Goal: Task Accomplishment & Management: Use online tool/utility

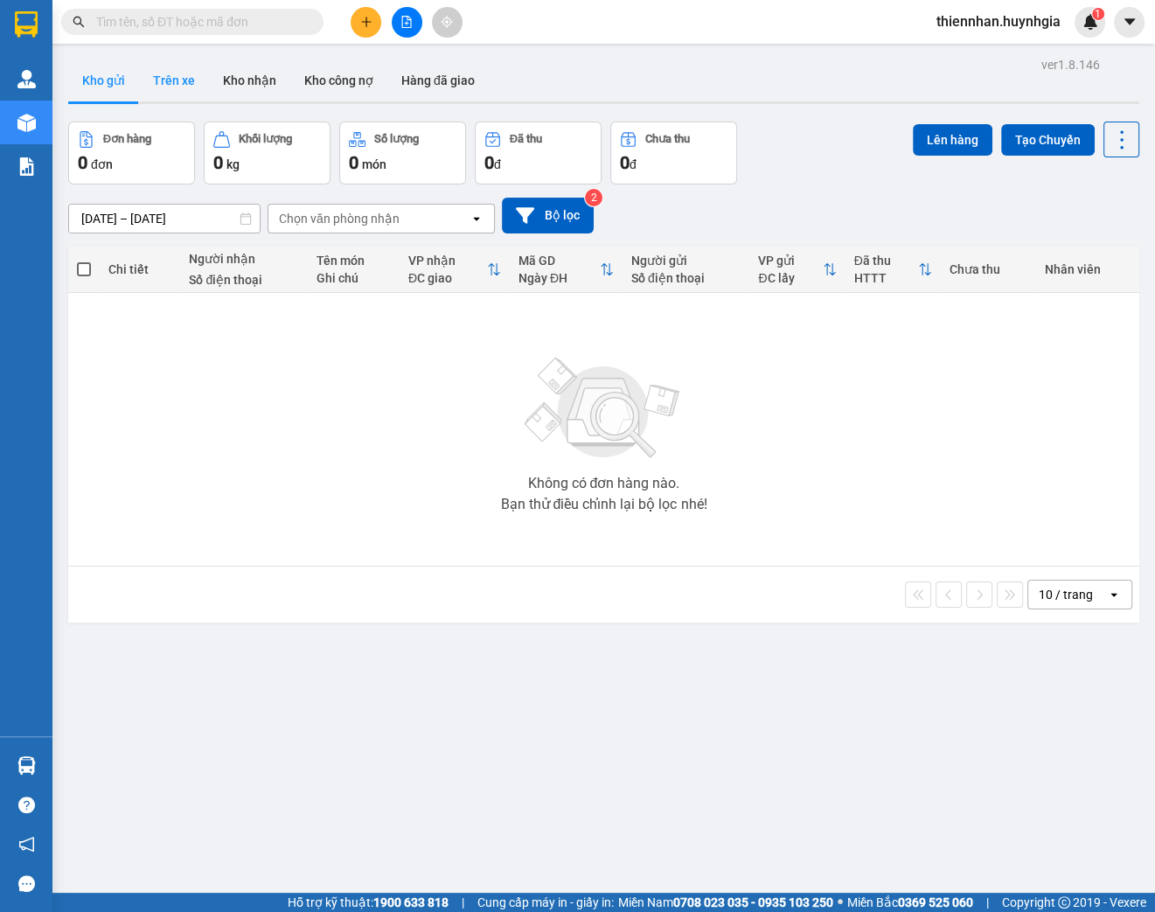
click at [185, 73] on button "Trên xe" at bounding box center [174, 80] width 70 height 42
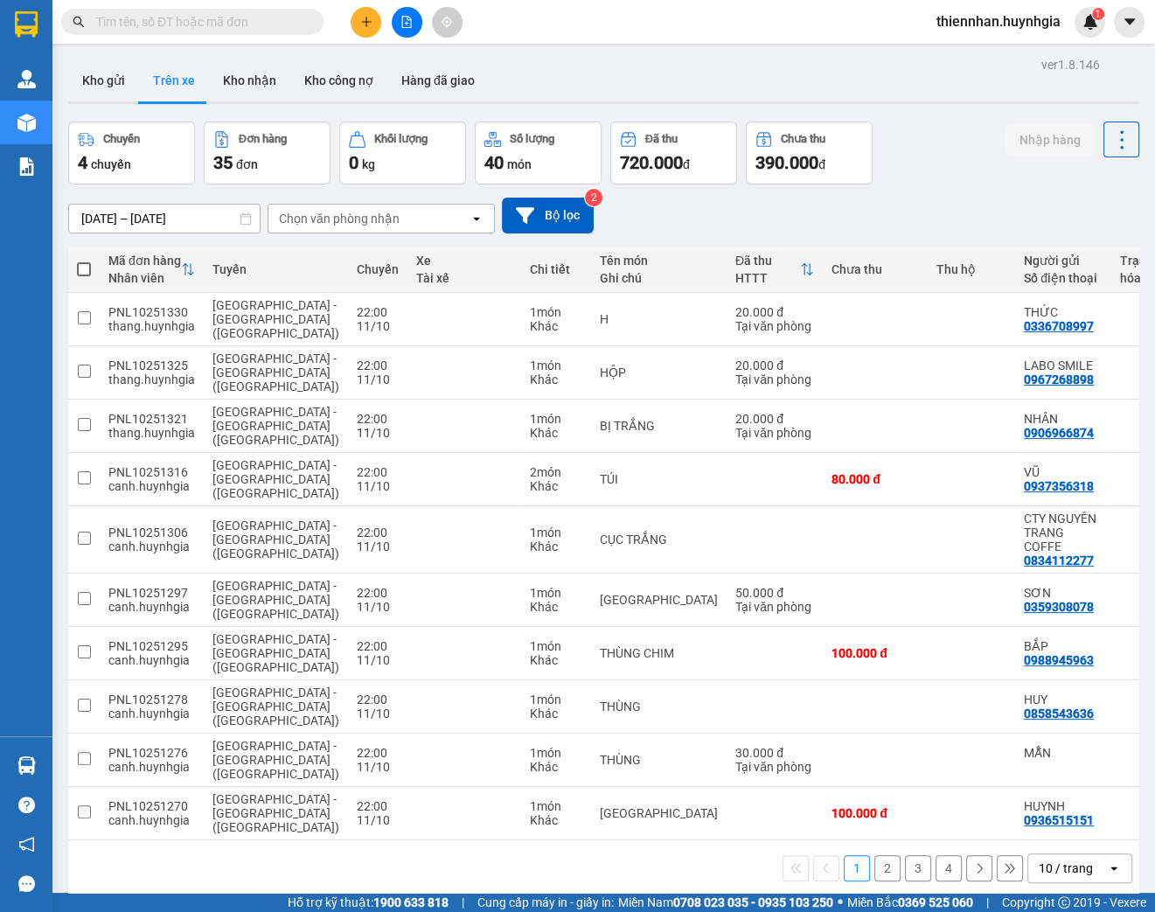
click at [318, 222] on div "Chọn văn phòng nhận" at bounding box center [339, 218] width 121 height 17
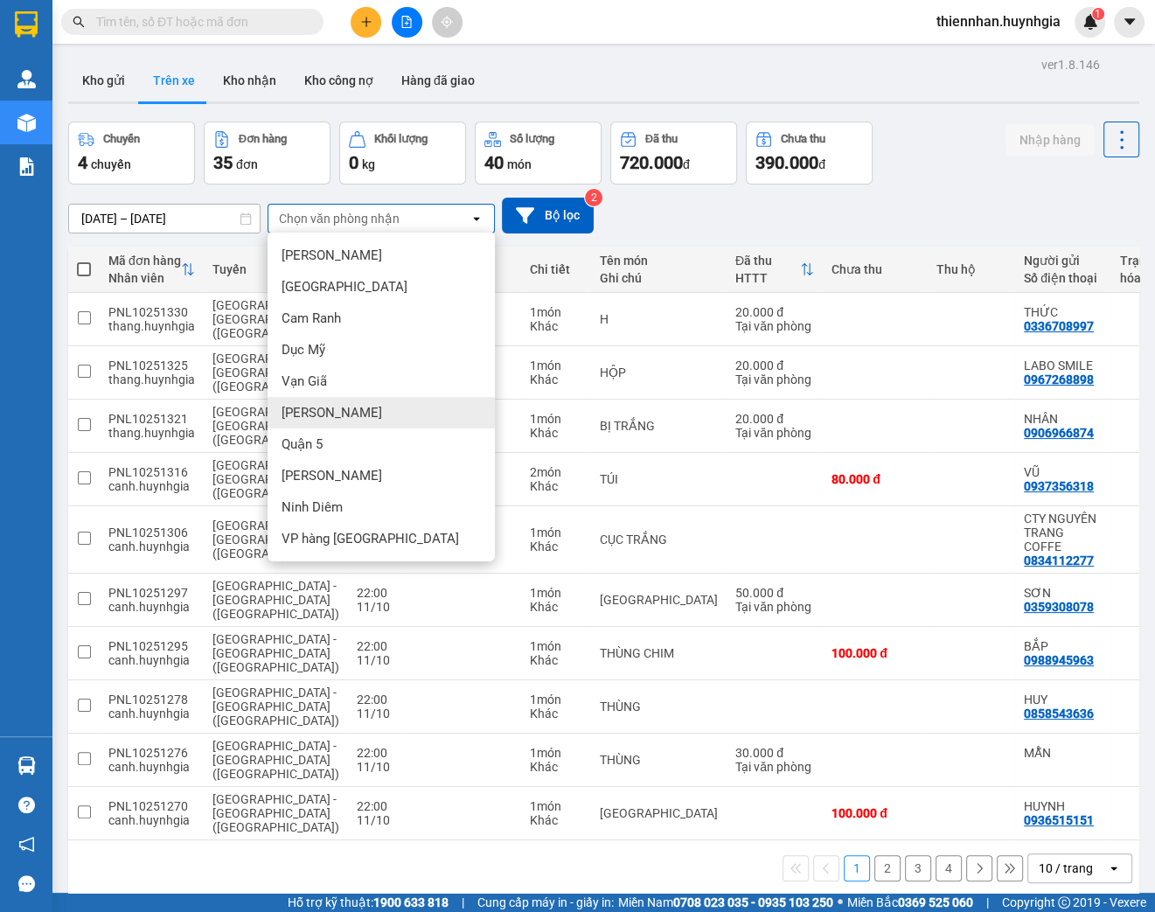
click at [369, 414] on div "[PERSON_NAME]" at bounding box center [381, 412] width 227 height 31
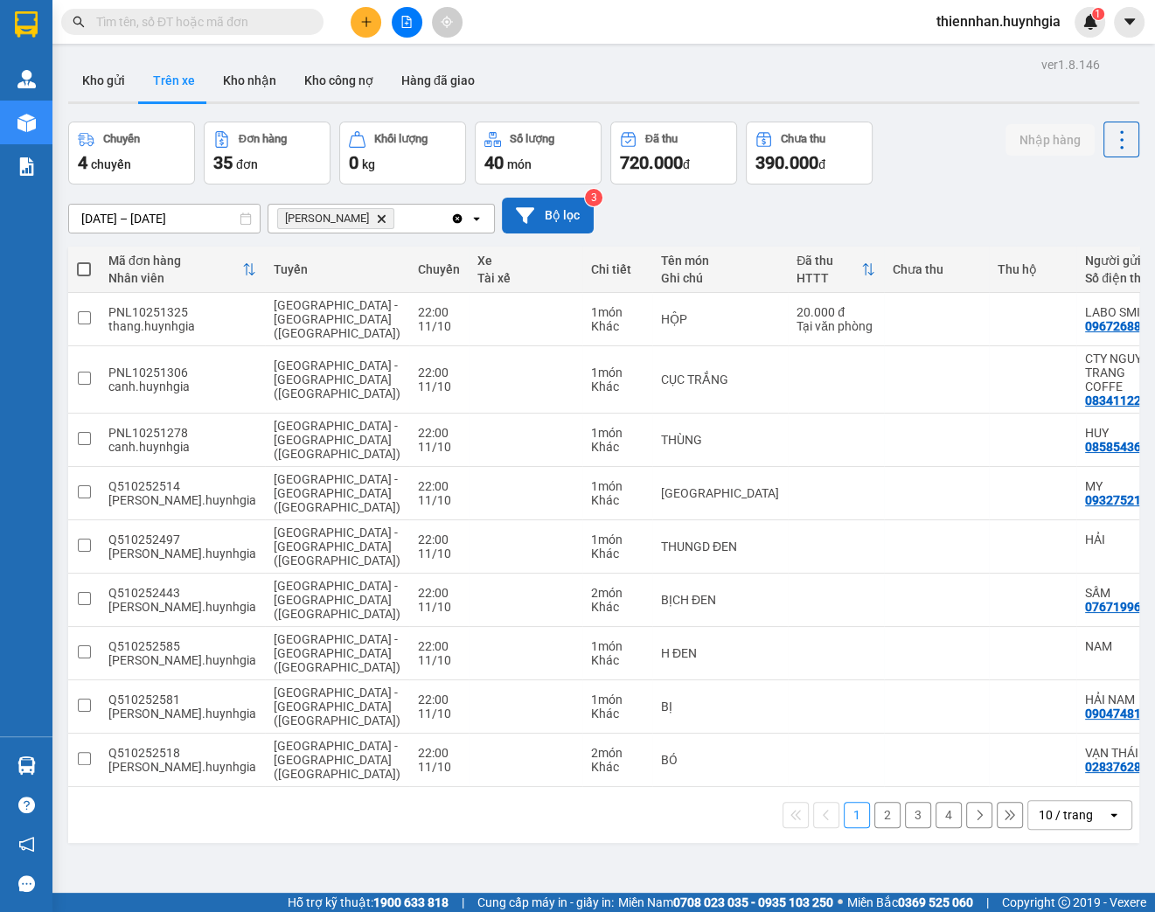
click at [536, 208] on button "Bộ lọc" at bounding box center [548, 216] width 92 height 36
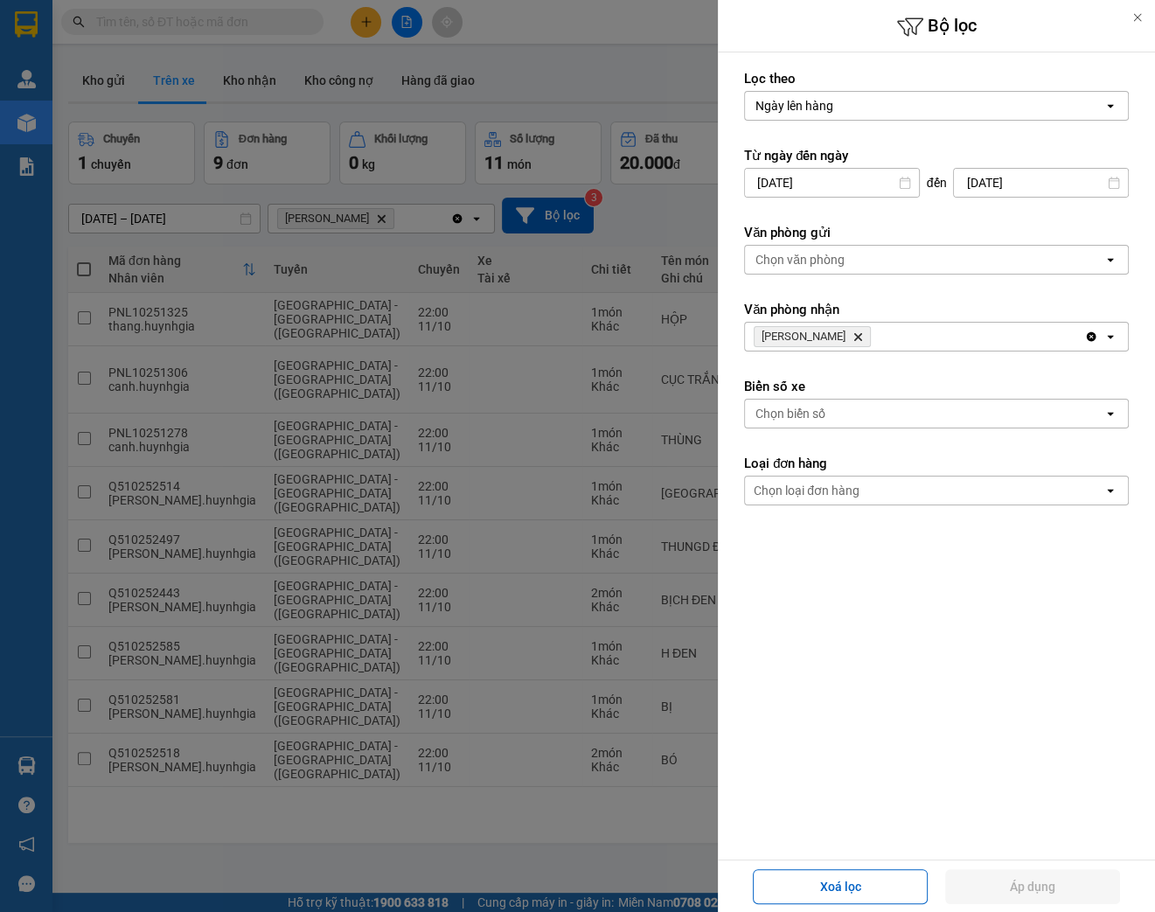
click at [864, 264] on div "Chọn văn phòng" at bounding box center [924, 260] width 359 height 28
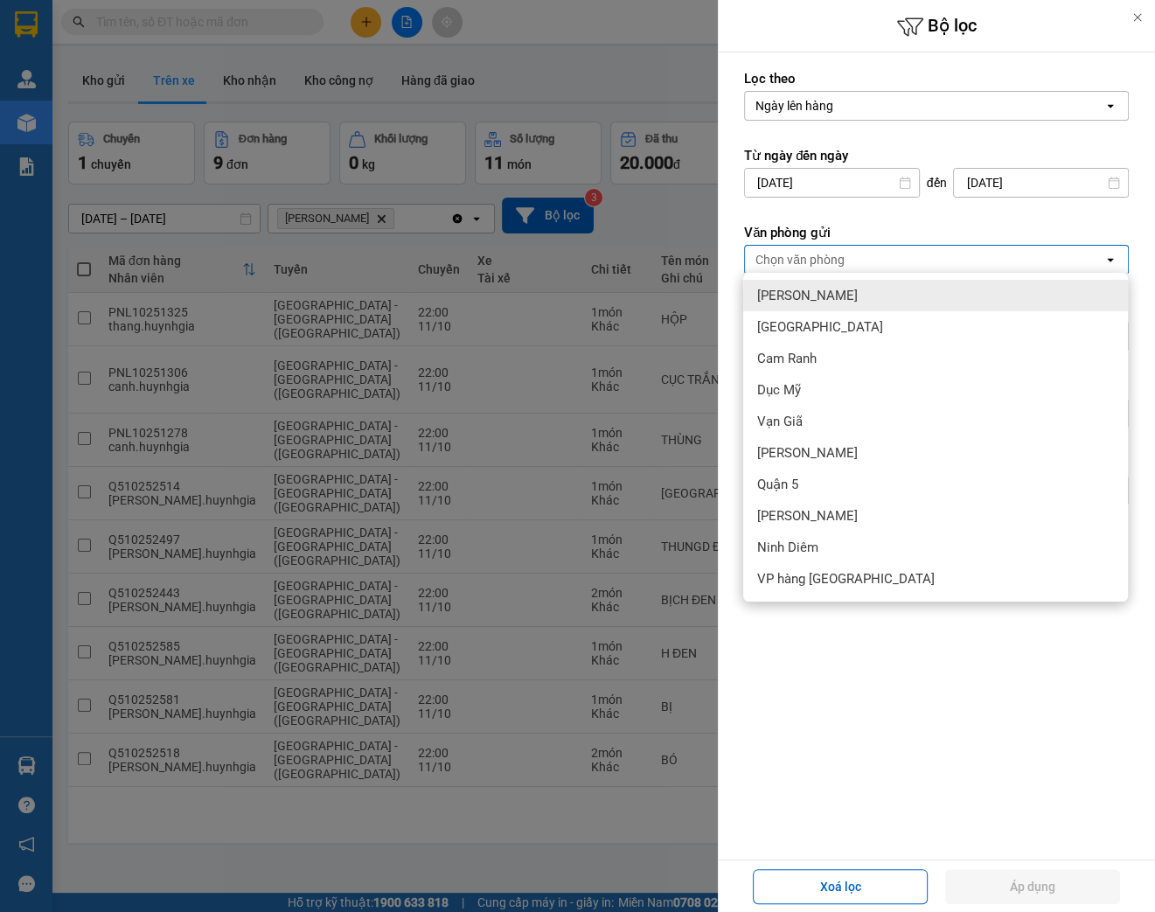
click at [790, 296] on span "[PERSON_NAME]" at bounding box center [807, 295] width 101 height 17
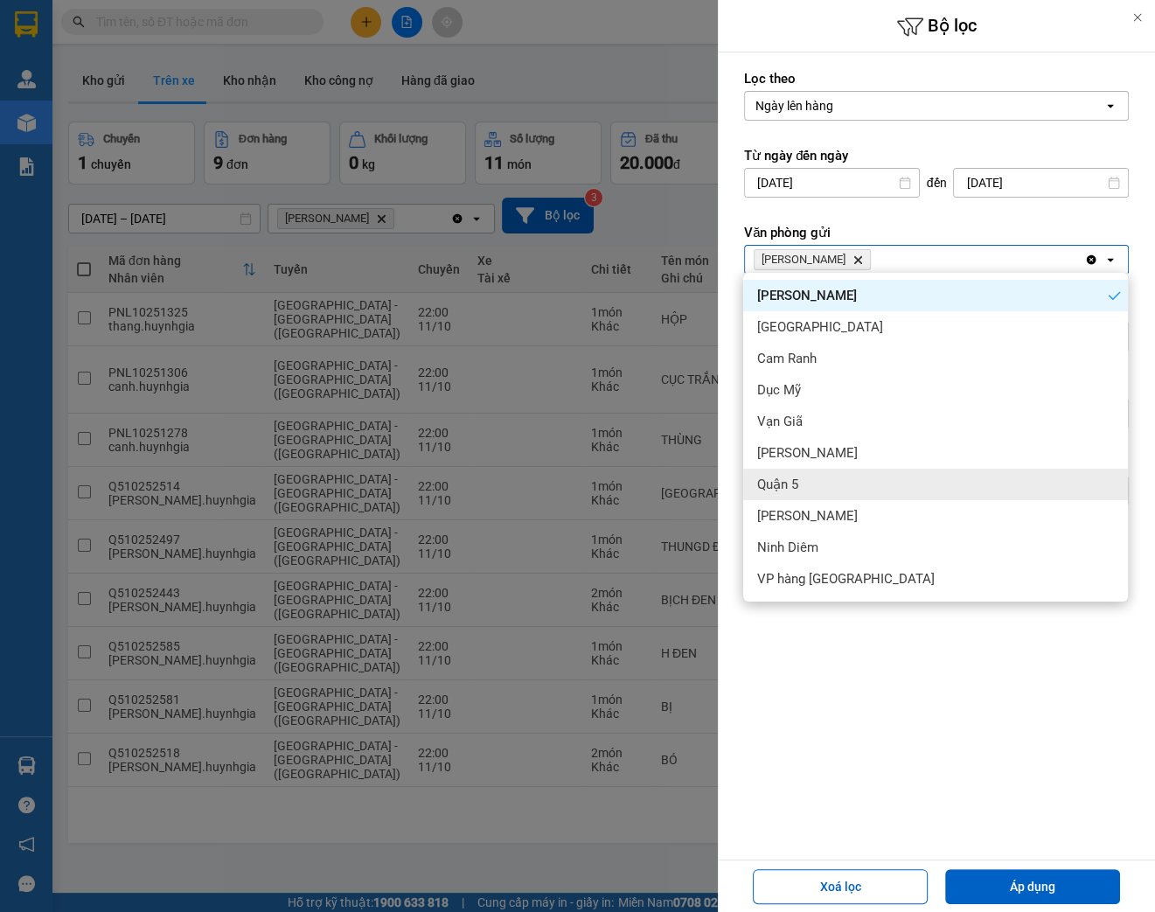
click at [810, 479] on div "Quận 5" at bounding box center [935, 484] width 385 height 31
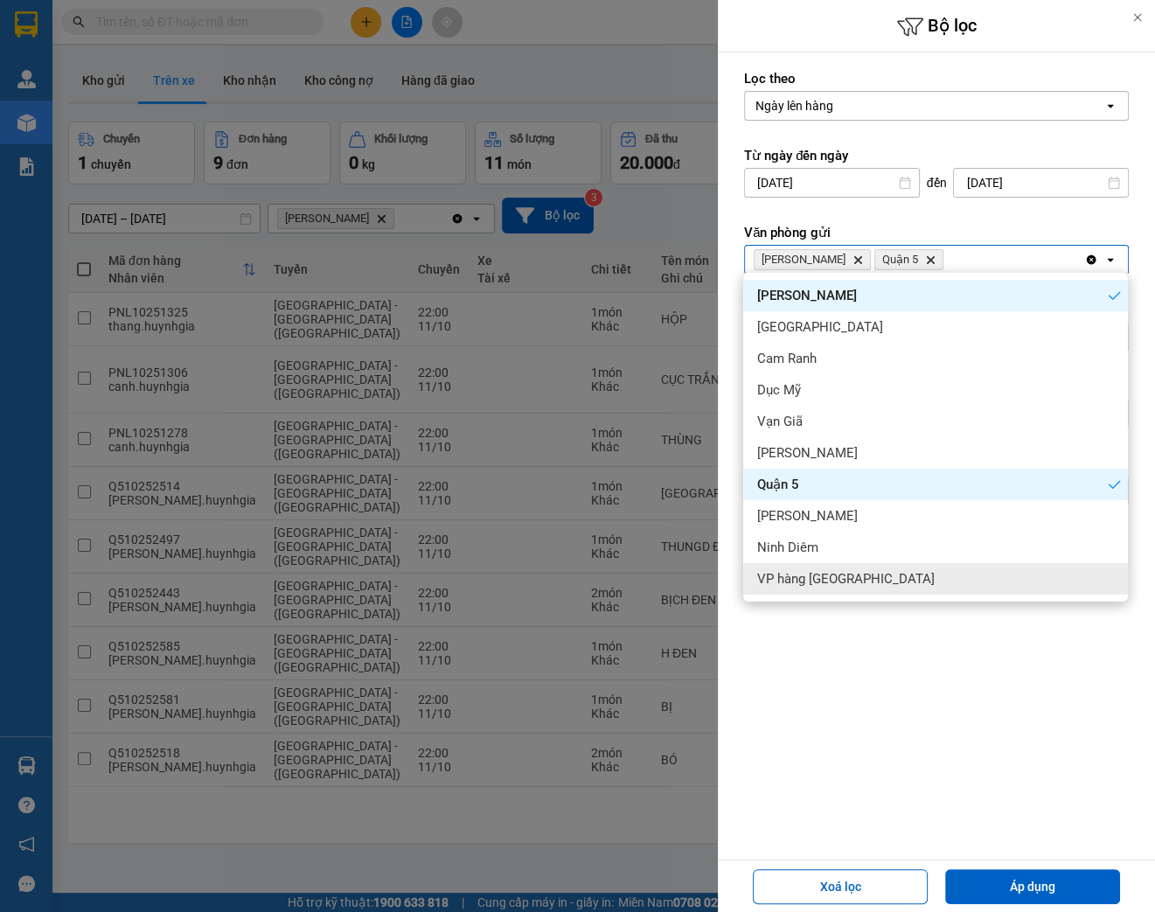
click at [864, 682] on div "Lọc theo Ngày lên hàng open Từ ngày đến [DATE] Press the down arrow key to inte…" at bounding box center [936, 455] width 437 height 807
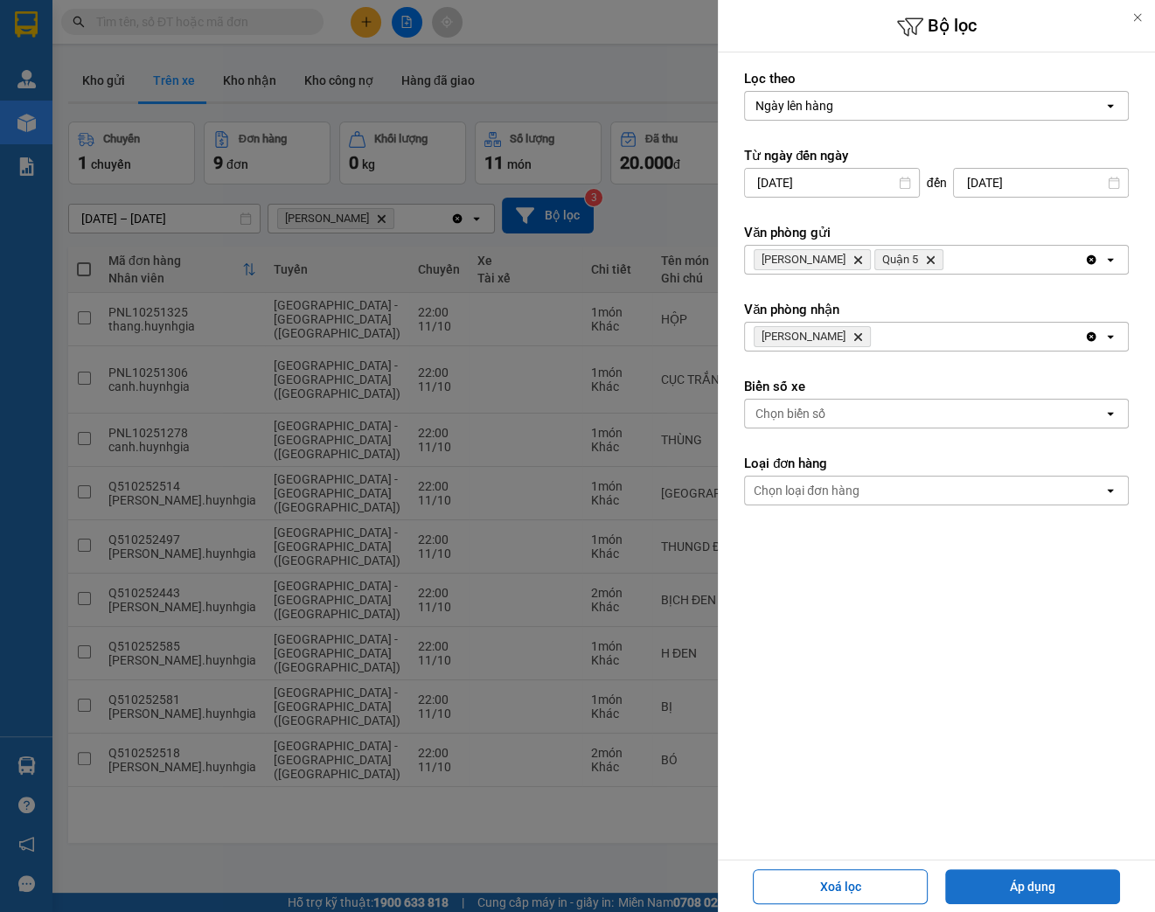
click at [1034, 885] on button "Áp dụng" at bounding box center [1032, 886] width 175 height 35
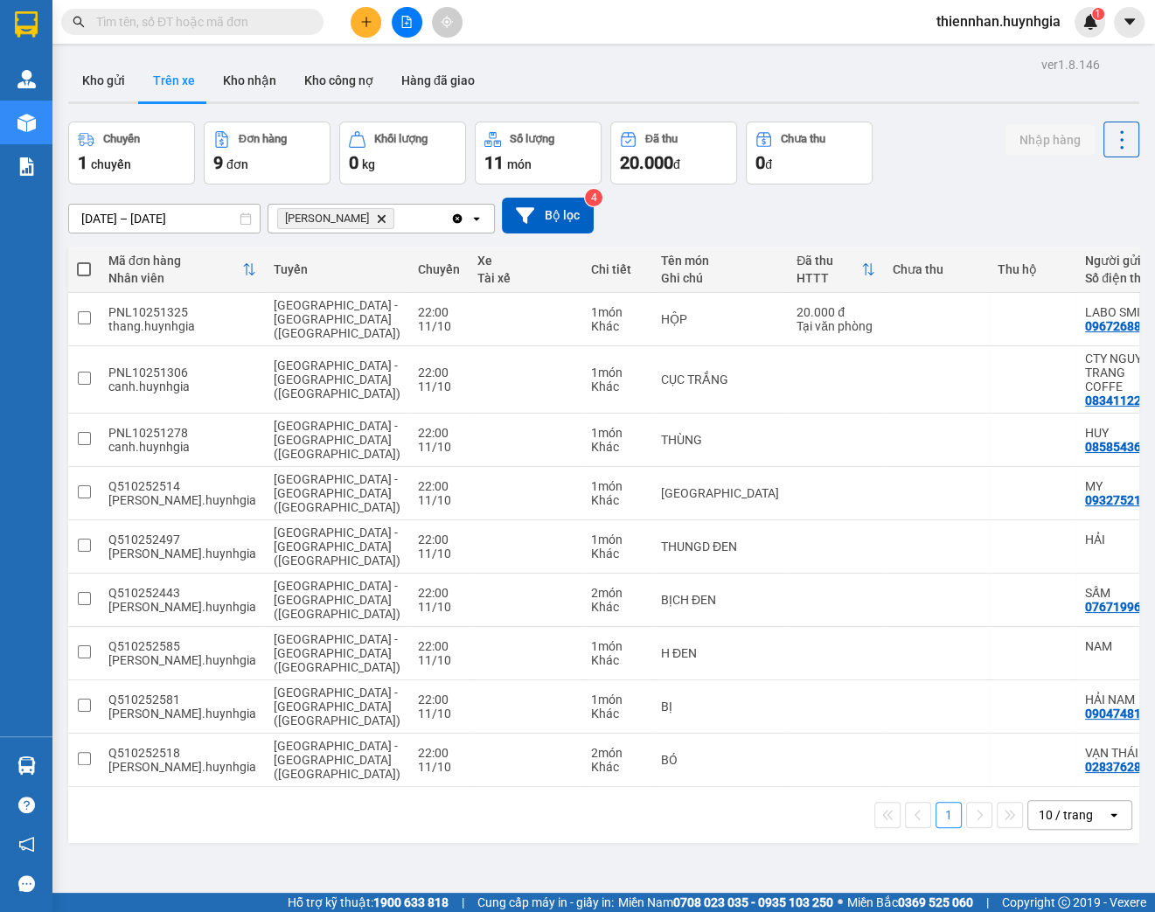
click at [86, 265] on span at bounding box center [84, 269] width 14 height 14
click at [84, 261] on input "checkbox" at bounding box center [84, 261] width 0 height 0
checkbox input "true"
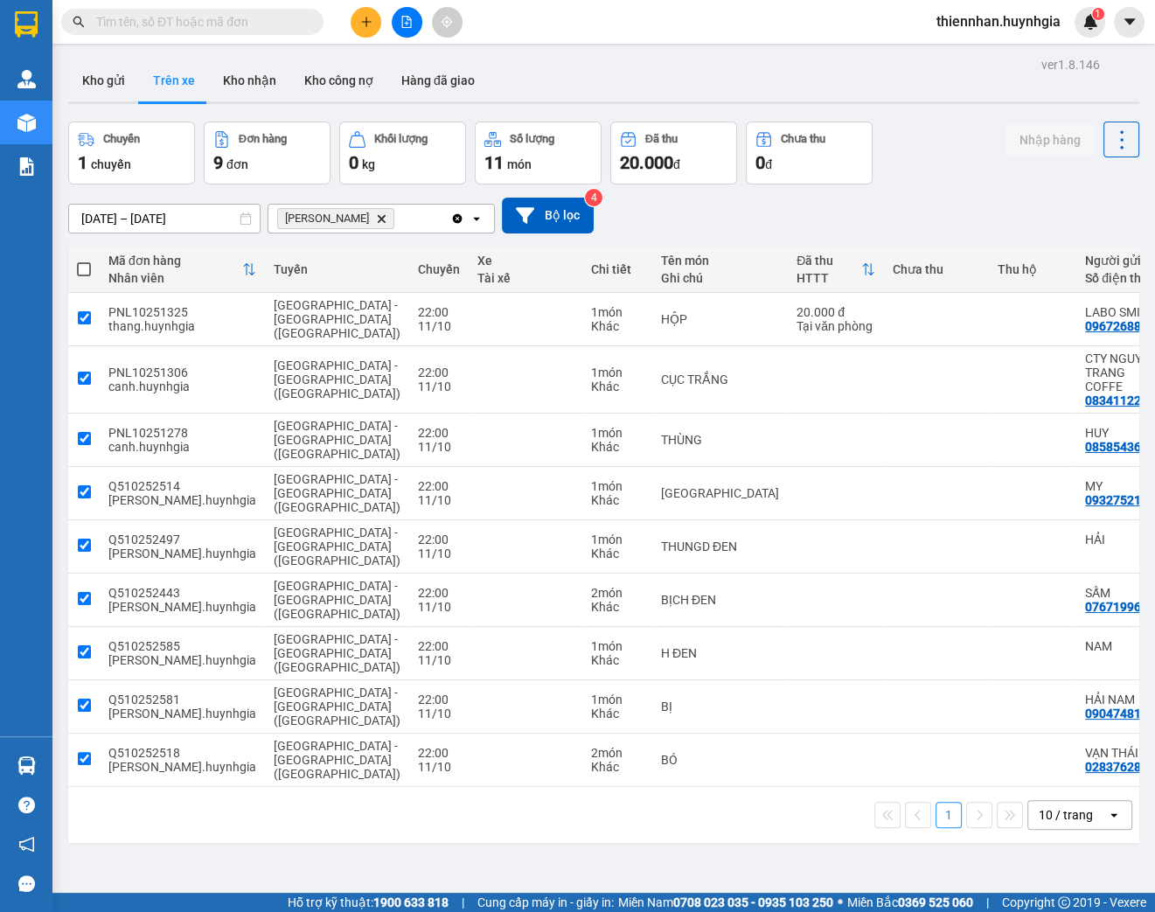
checkbox input "true"
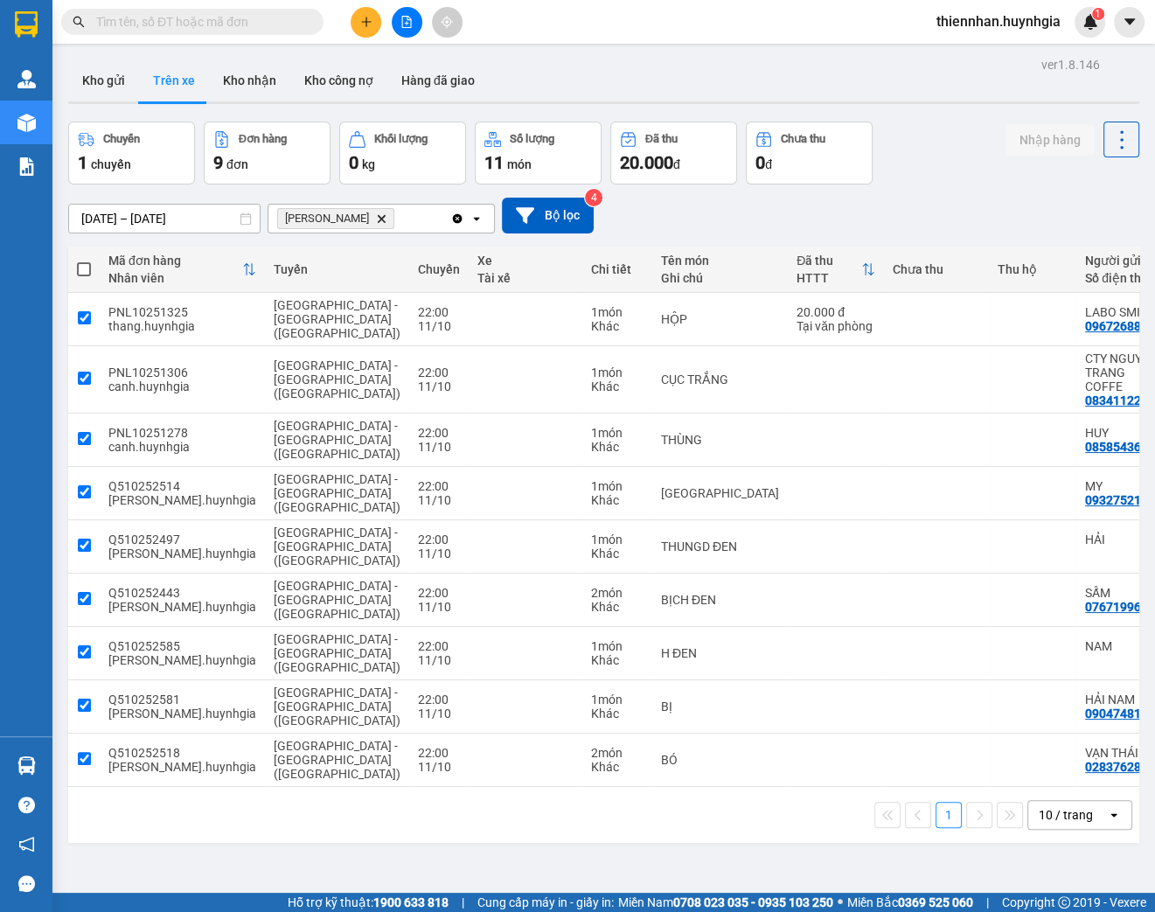
checkbox input "true"
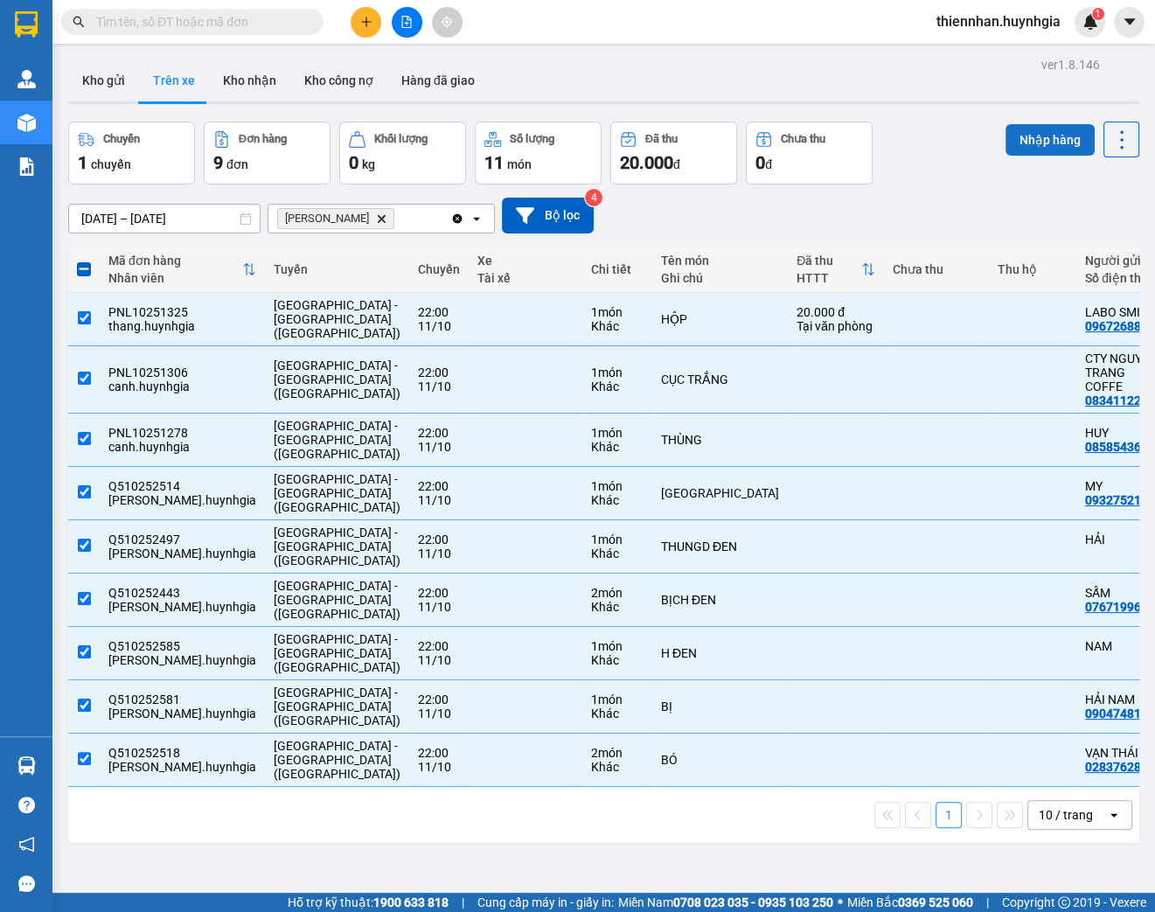
click at [1025, 136] on button "Nhập hàng" at bounding box center [1050, 139] width 89 height 31
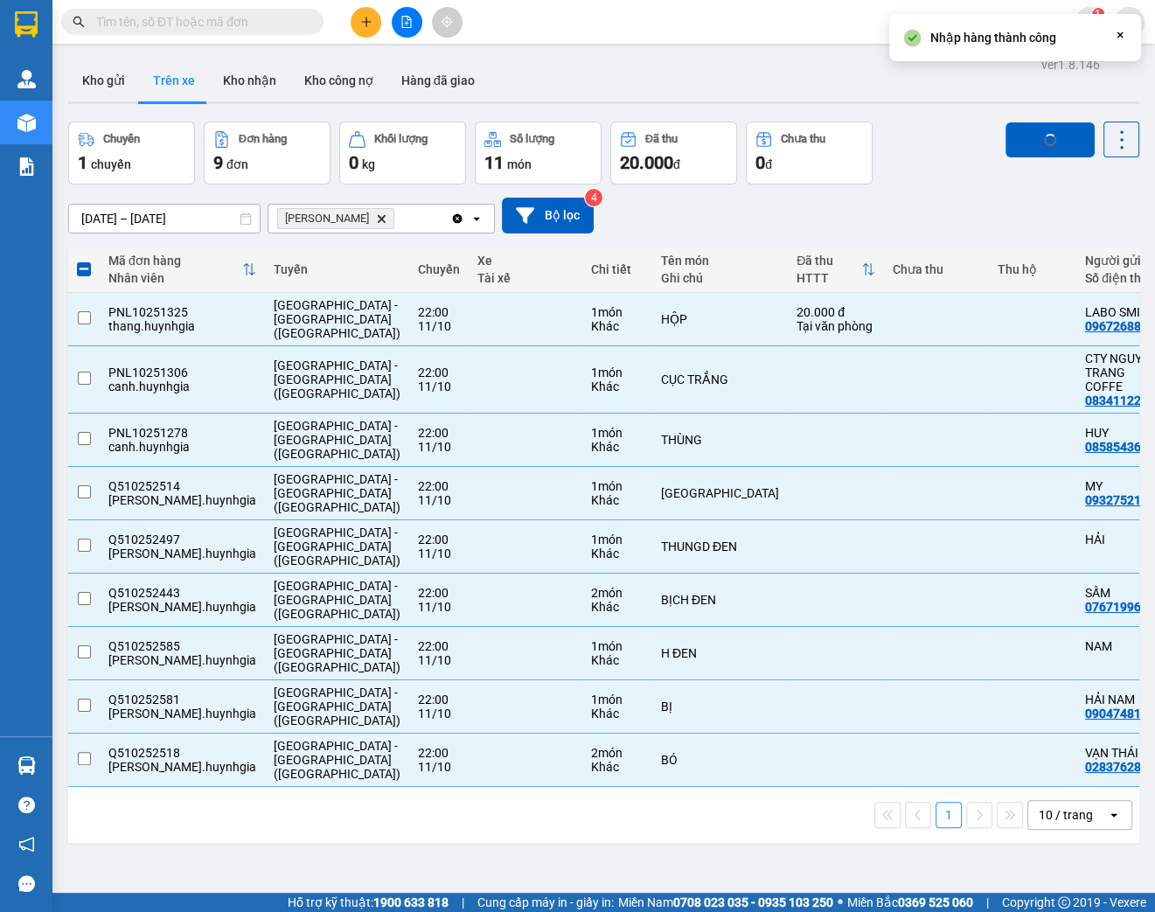
checkbox input "false"
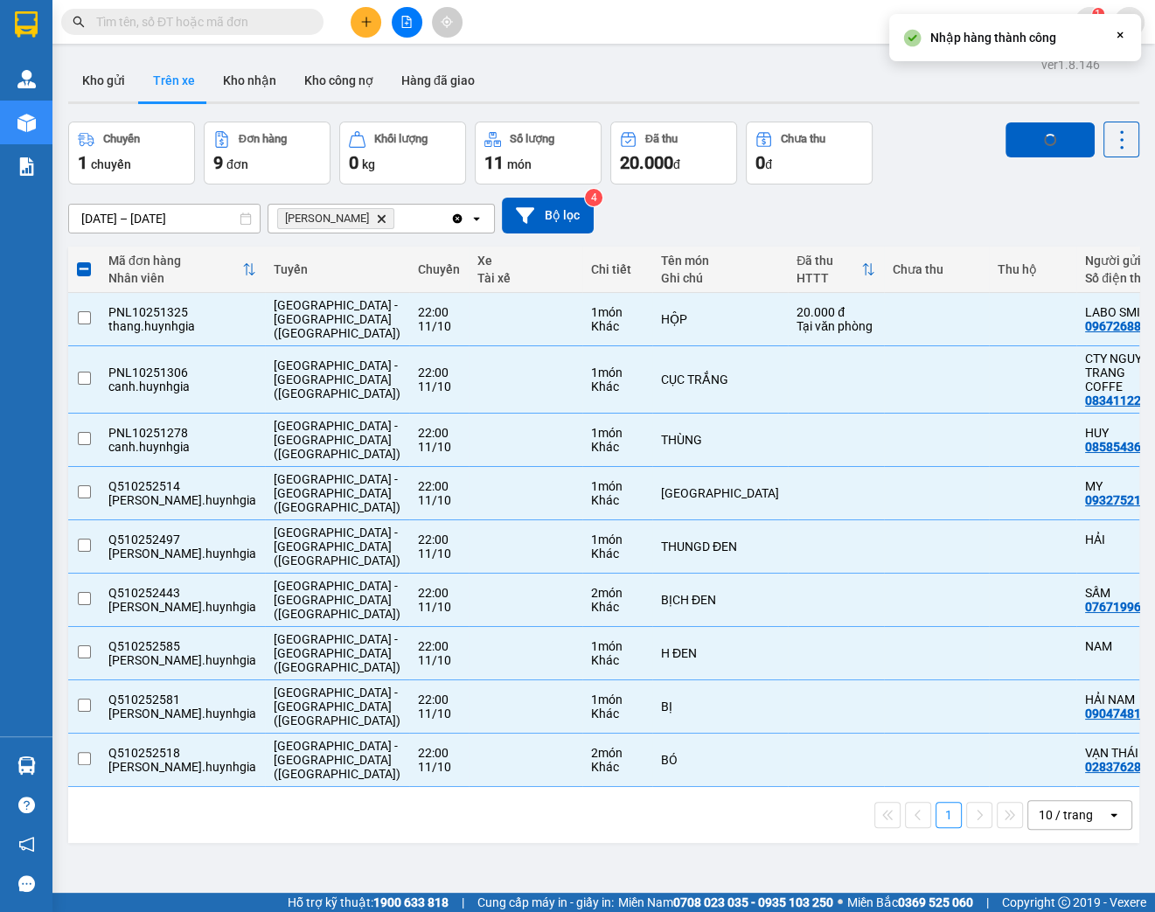
checkbox input "false"
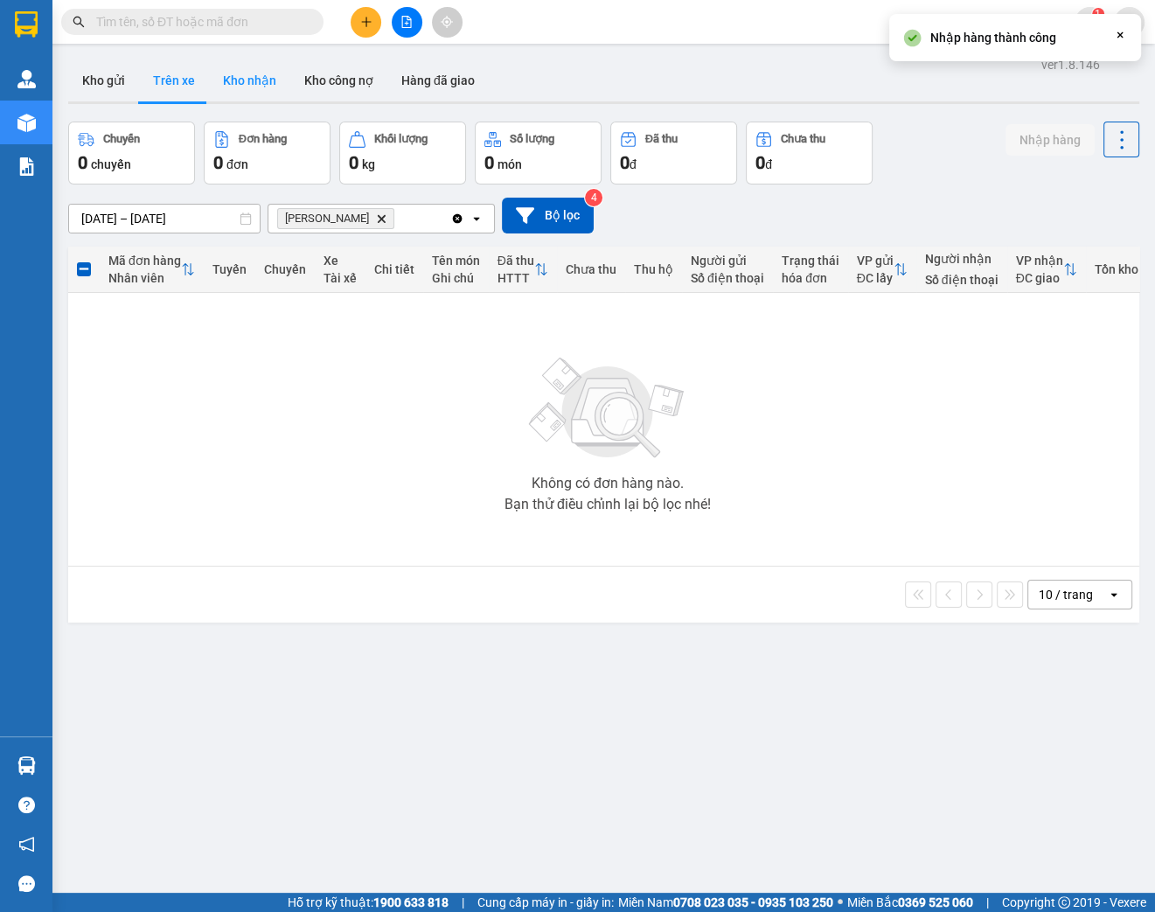
click at [252, 89] on button "Kho nhận" at bounding box center [249, 80] width 81 height 42
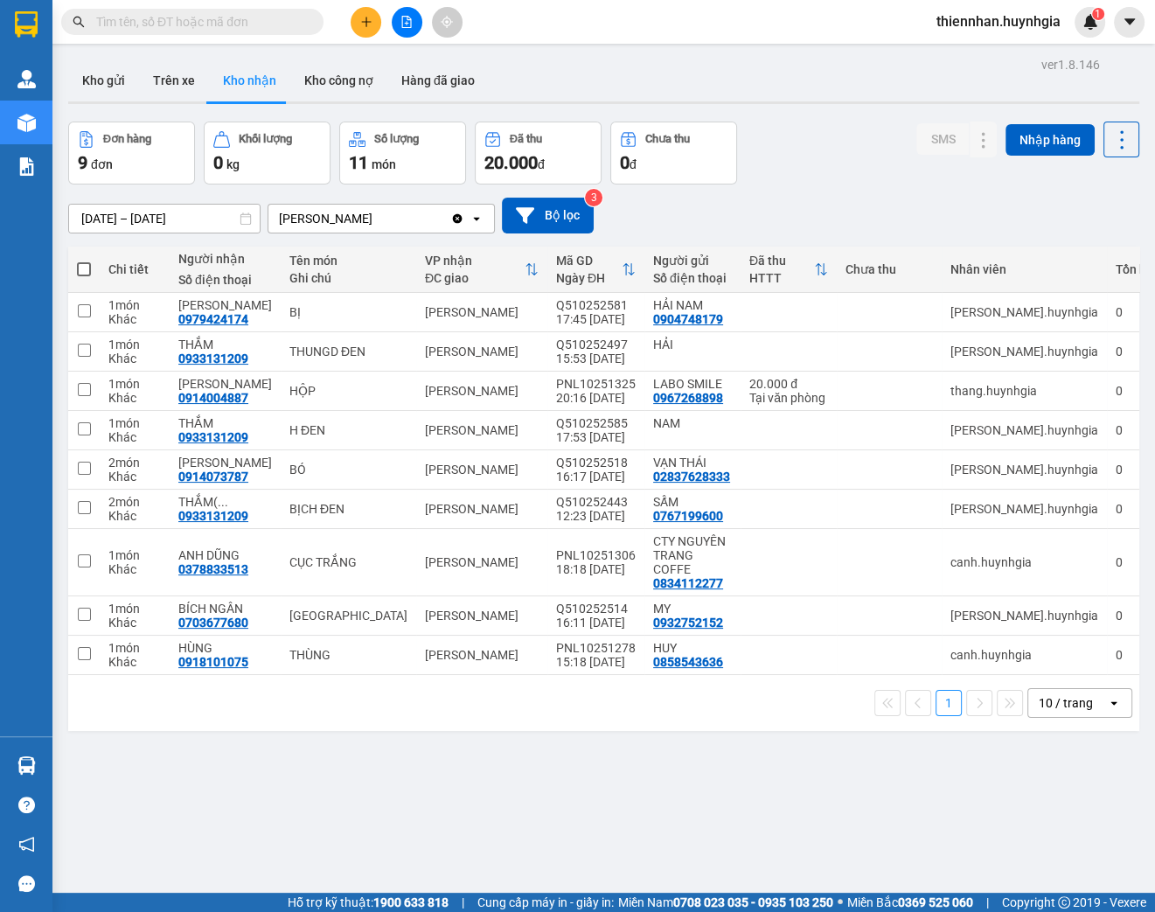
click at [93, 261] on th at bounding box center [83, 270] width 31 height 46
click at [87, 267] on span at bounding box center [84, 269] width 14 height 14
click at [84, 261] on input "checkbox" at bounding box center [84, 261] width 0 height 0
checkbox input "true"
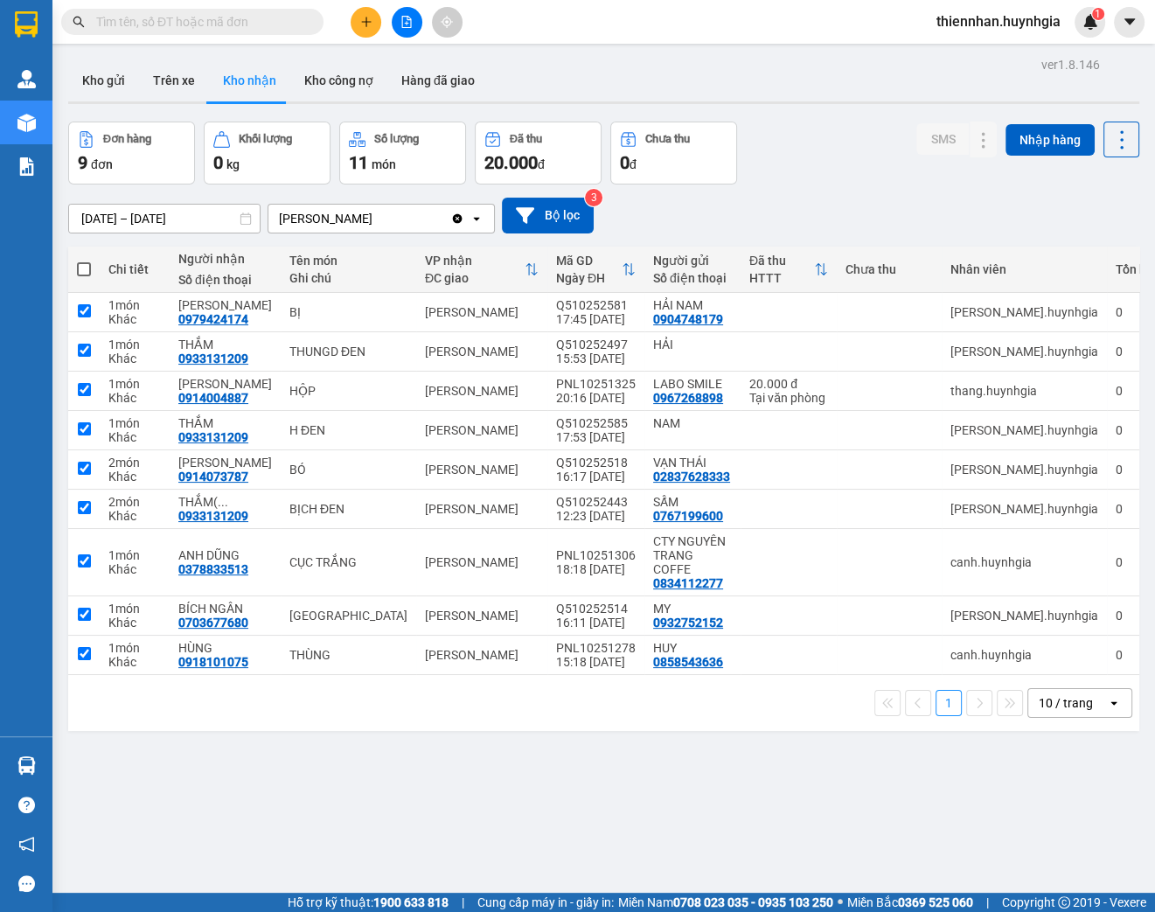
checkbox input "true"
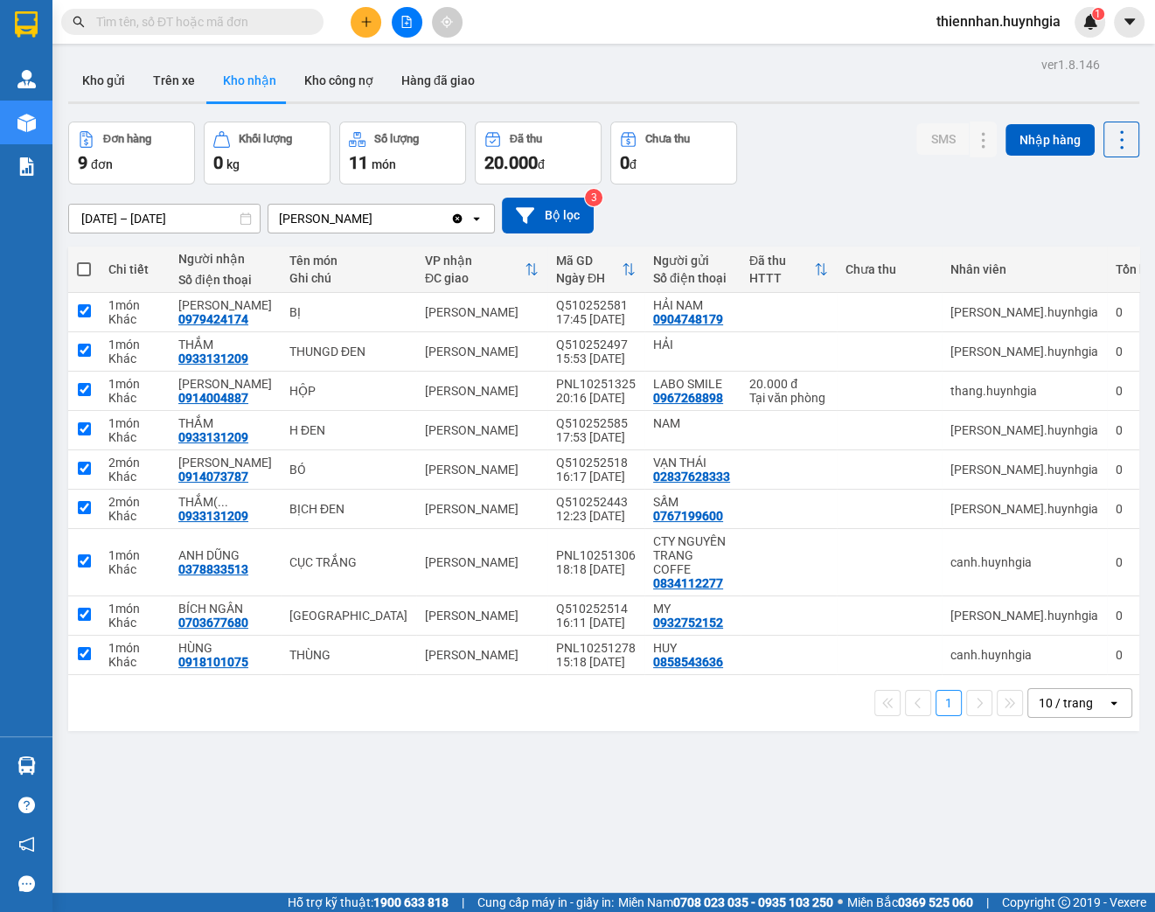
checkbox input "true"
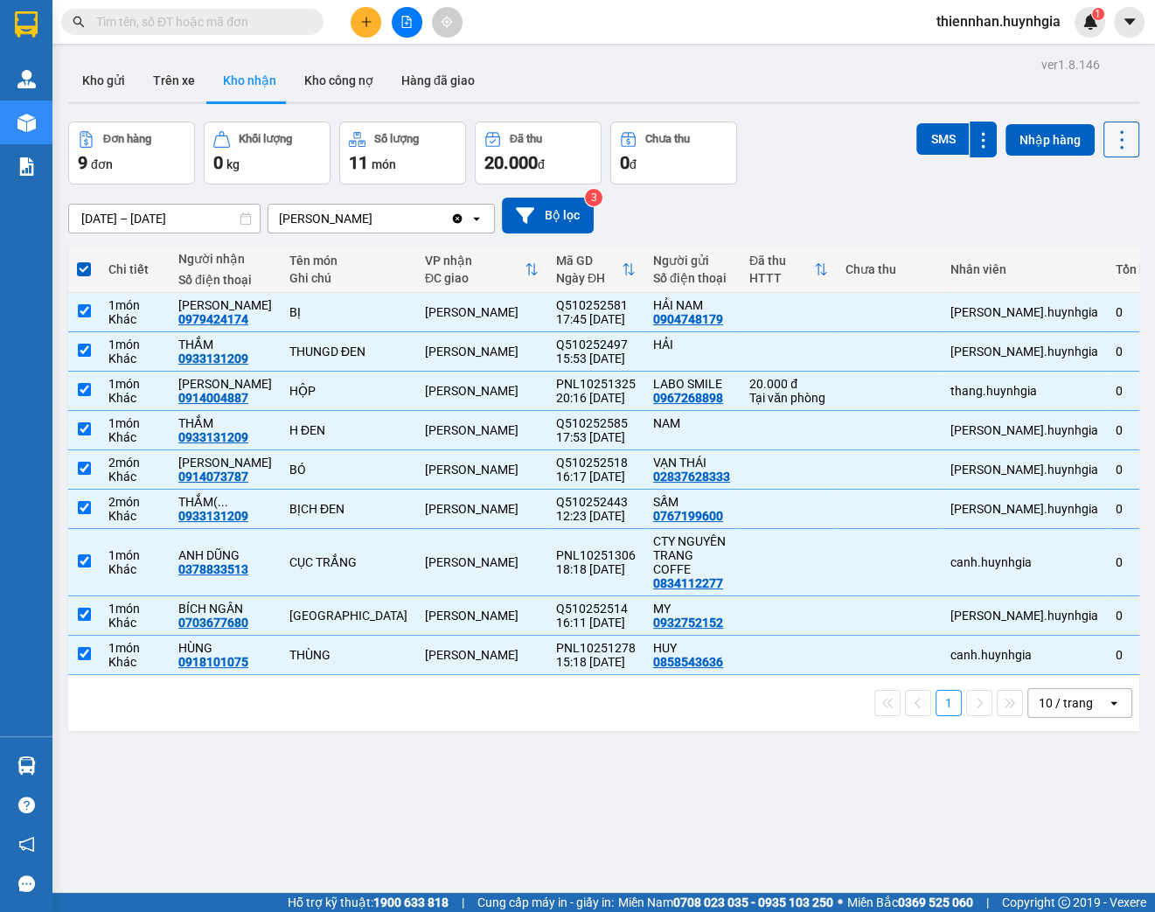
click at [1112, 148] on icon at bounding box center [1122, 140] width 24 height 24
click at [1063, 188] on span "Xuất excel" at bounding box center [1090, 186] width 56 height 17
drag, startPoint x: 87, startPoint y: 268, endPoint x: 87, endPoint y: 225, distance: 43.7
click at [87, 266] on span at bounding box center [84, 269] width 14 height 14
click at [84, 261] on input "checkbox" at bounding box center [84, 261] width 0 height 0
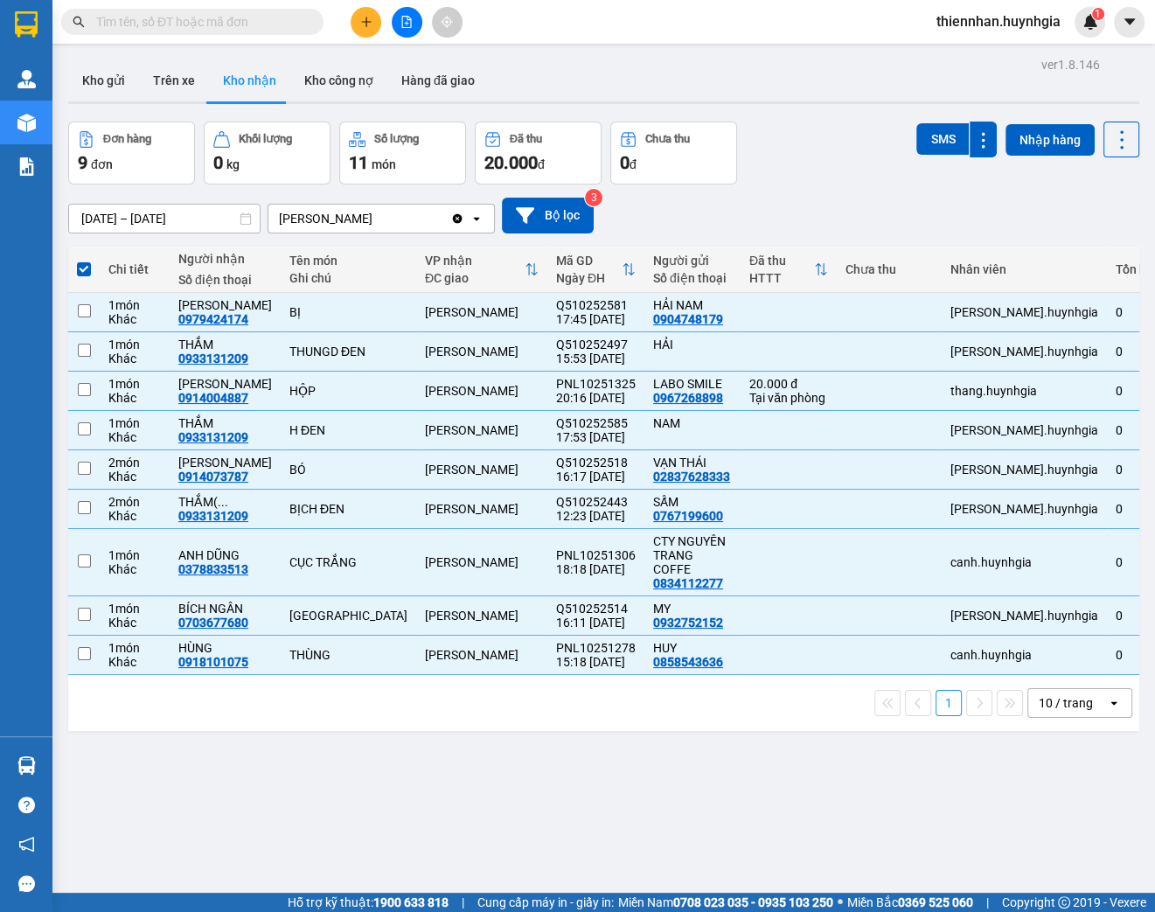
checkbox input "false"
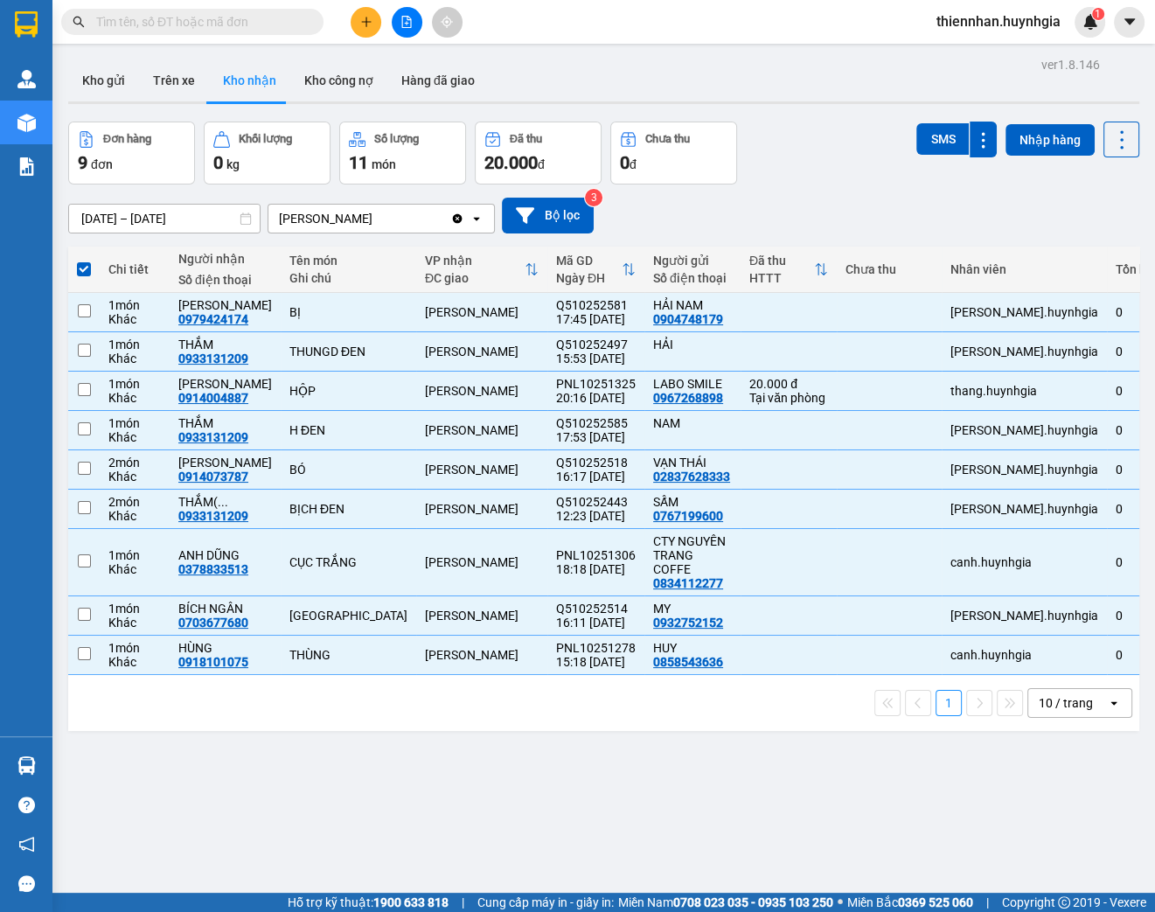
checkbox input "false"
